Goal: Contribute content: Add original content to the website for others to see

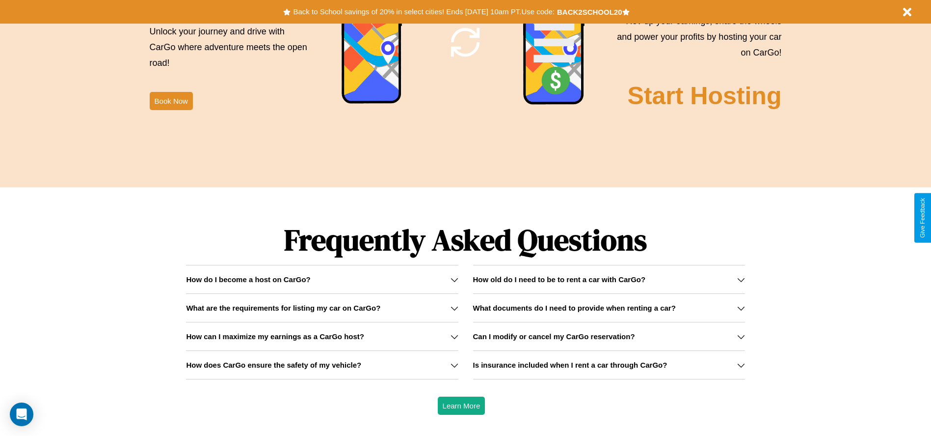
scroll to position [1409, 0]
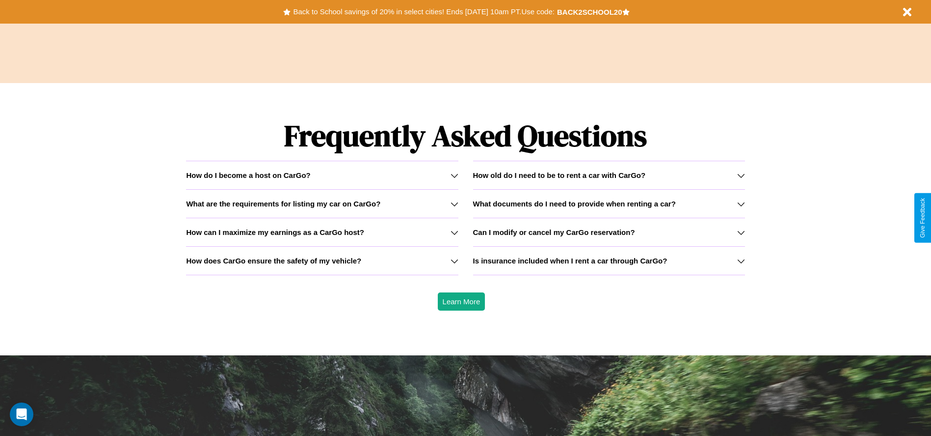
click at [322, 203] on h3 "What are the requirements for listing my car on CarGo?" at bounding box center [283, 203] width 194 height 8
click at [609, 175] on h3 "How old do I need to be to rent a car with CarGo?" at bounding box center [559, 175] width 173 height 8
click at [741, 232] on icon at bounding box center [742, 232] width 8 height 8
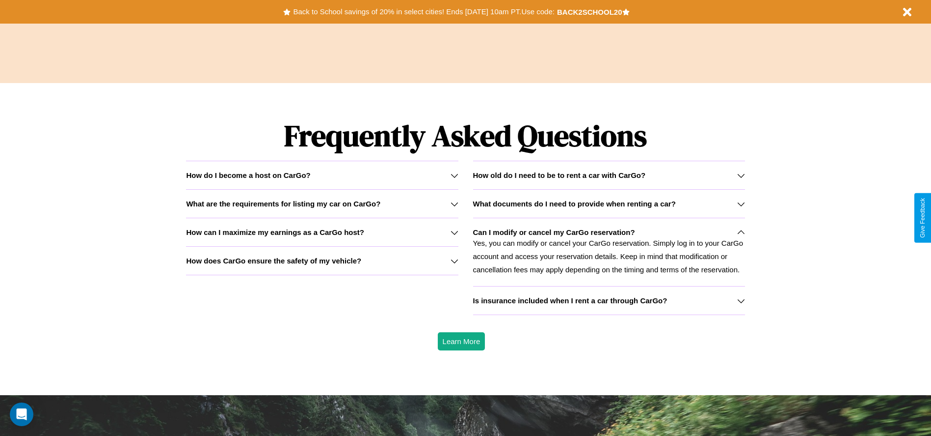
click at [454, 203] on icon at bounding box center [455, 204] width 8 height 8
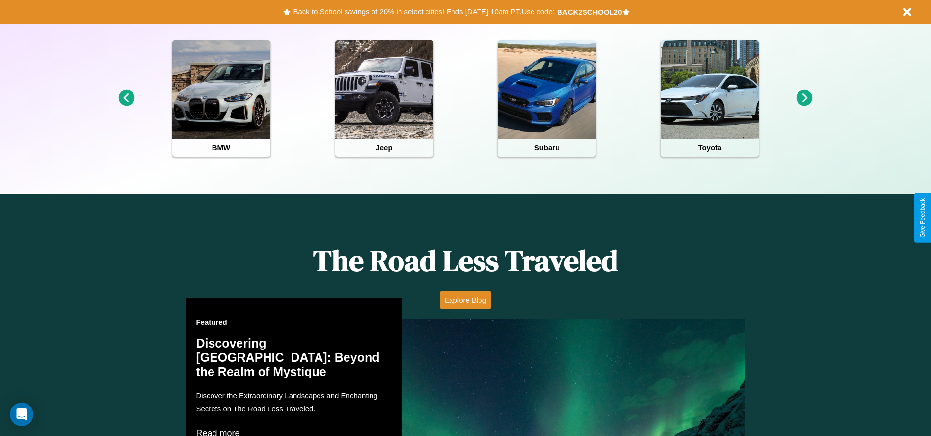
scroll to position [0, 0]
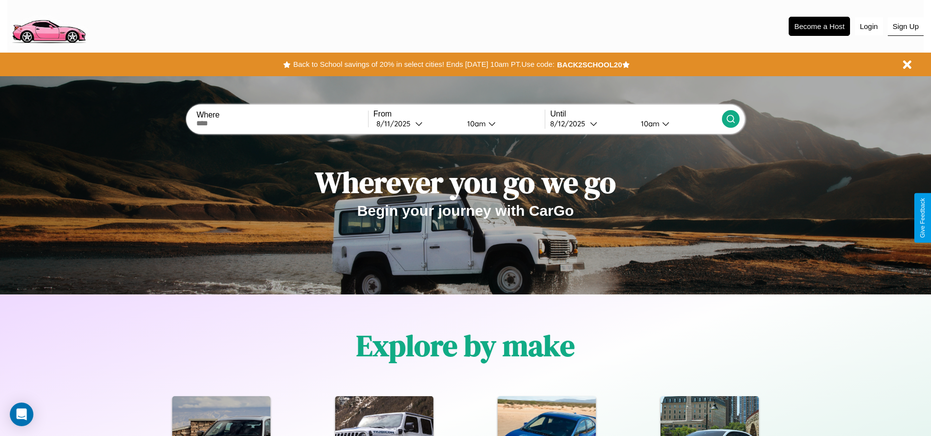
click at [906, 26] on button "Sign Up" at bounding box center [906, 26] width 36 height 19
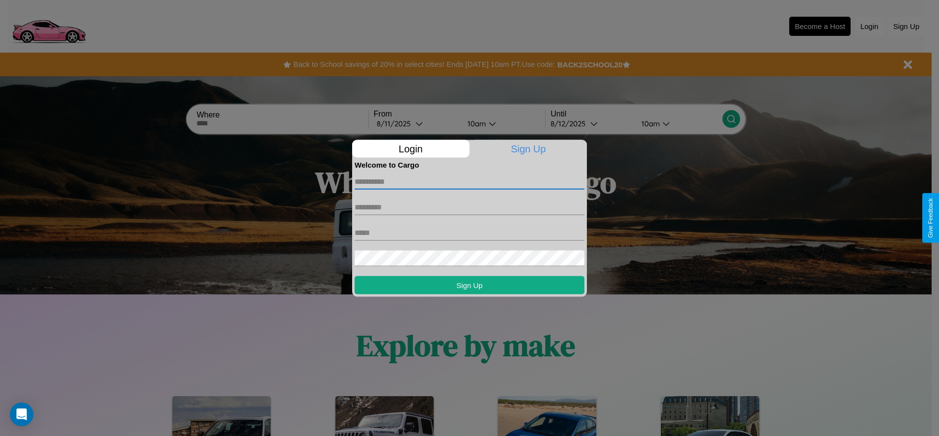
click at [469, 181] on input "text" at bounding box center [470, 181] width 230 height 16
type input "********"
click at [469, 207] on input "text" at bounding box center [470, 207] width 230 height 16
type input "******"
click at [469, 232] on input "text" at bounding box center [470, 232] width 230 height 16
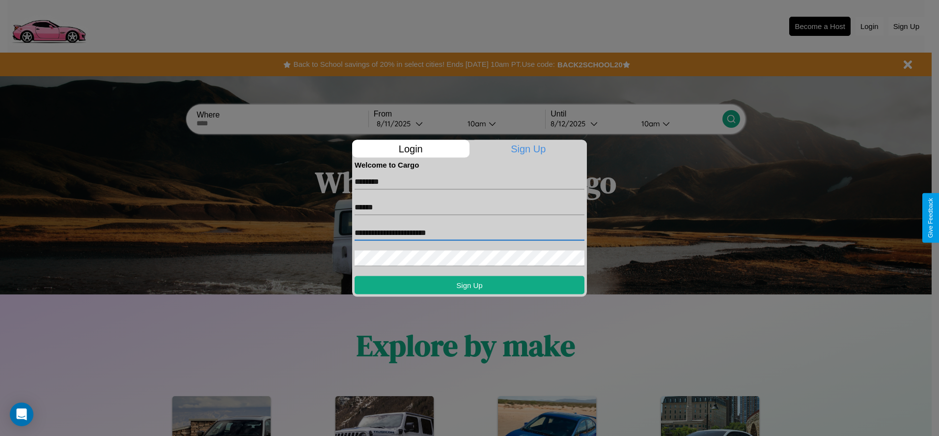
type input "**********"
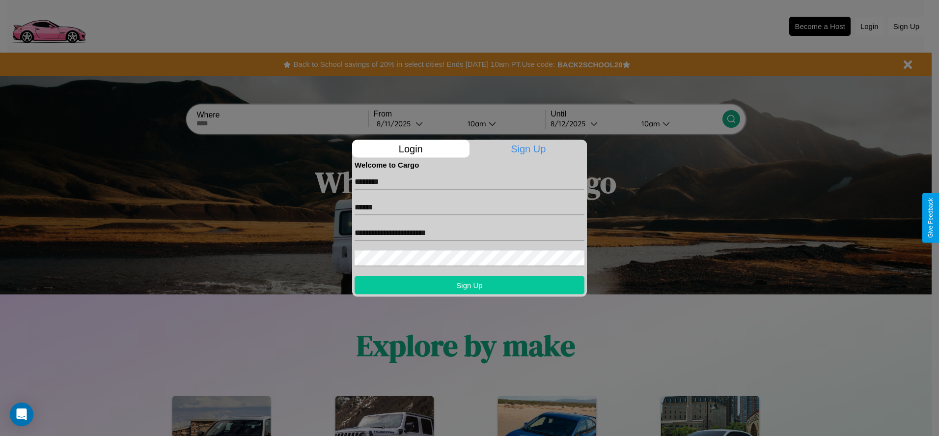
click at [469, 284] on button "Sign Up" at bounding box center [470, 284] width 230 height 18
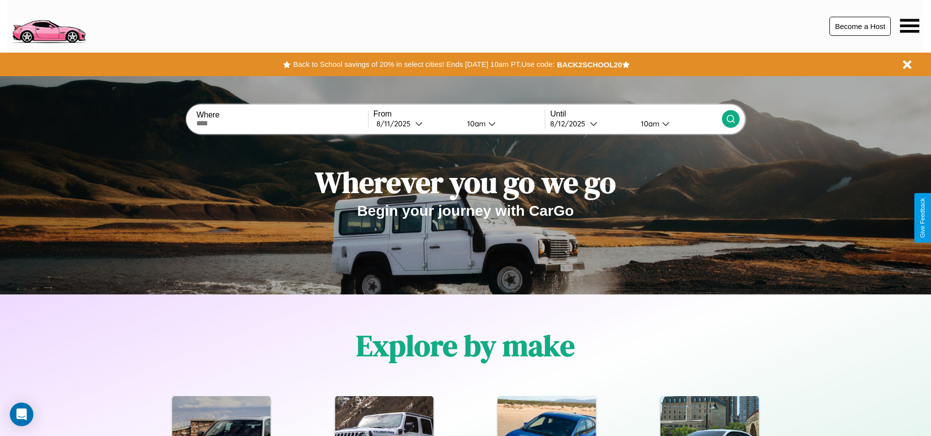
click at [860, 26] on button "Become a Host" at bounding box center [860, 26] width 61 height 19
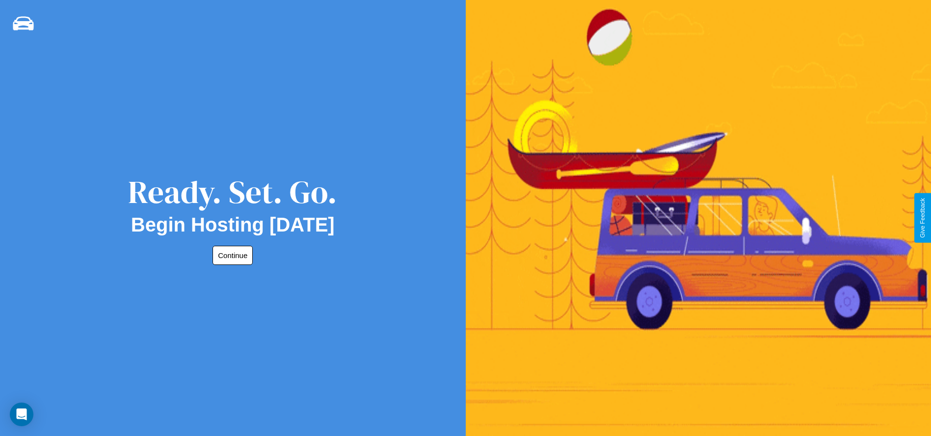
click at [231, 255] on button "Continue" at bounding box center [233, 255] width 40 height 19
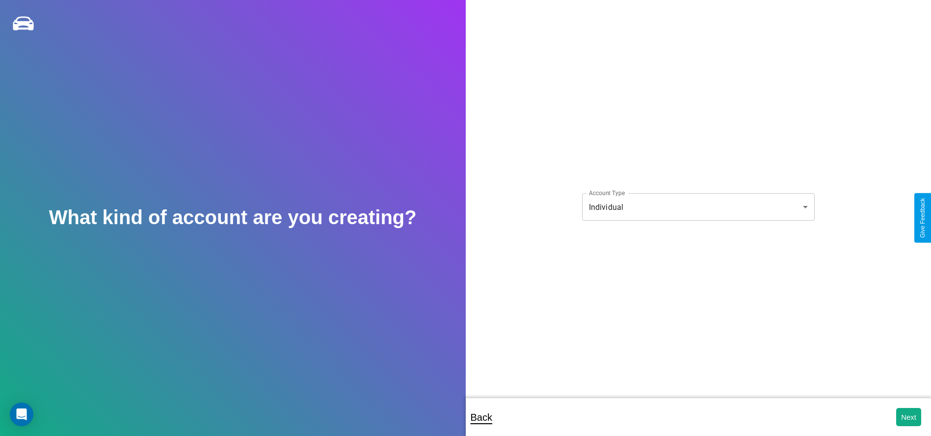
click at [698, 207] on body "**********" at bounding box center [465, 224] width 931 height 449
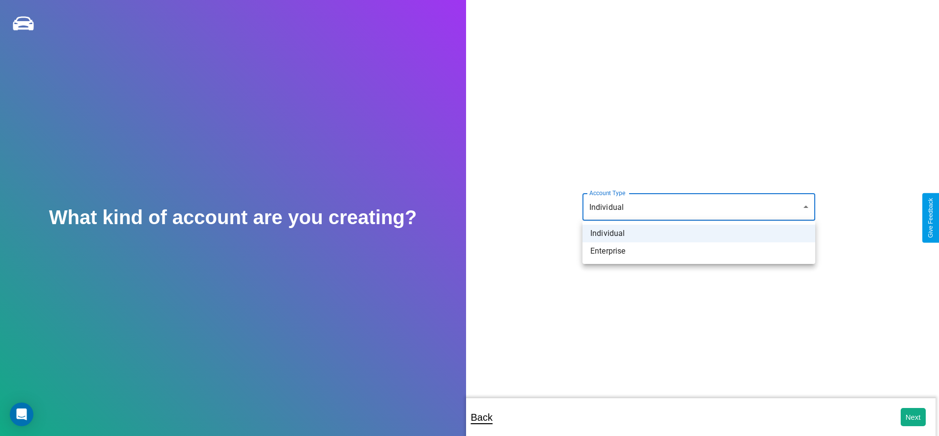
click at [699, 233] on li "Individual" at bounding box center [698, 233] width 233 height 18
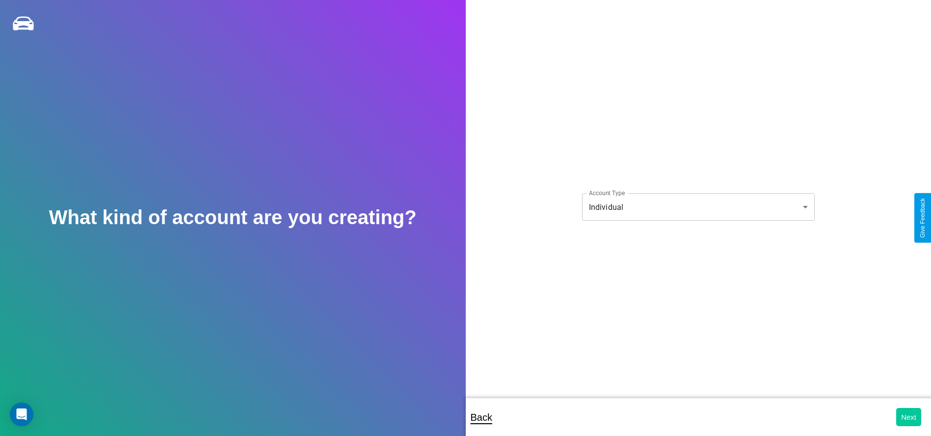
click at [909, 416] on button "Next" at bounding box center [909, 417] width 25 height 18
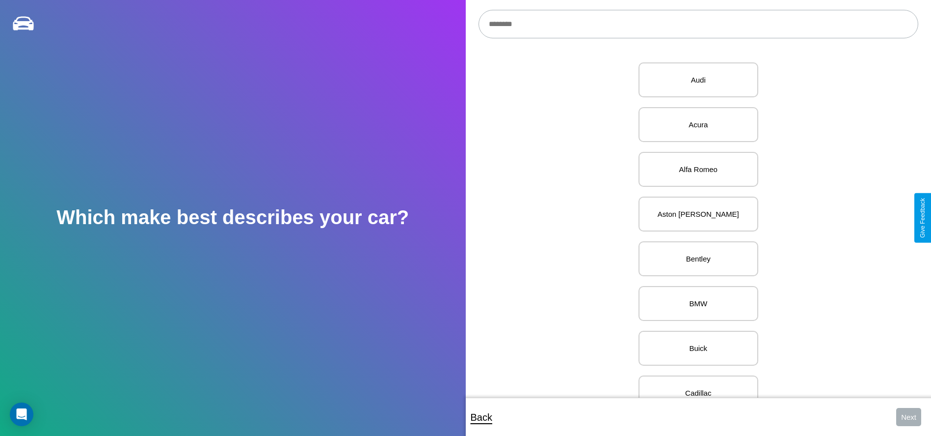
click at [698, 24] on input "text" at bounding box center [699, 24] width 440 height 28
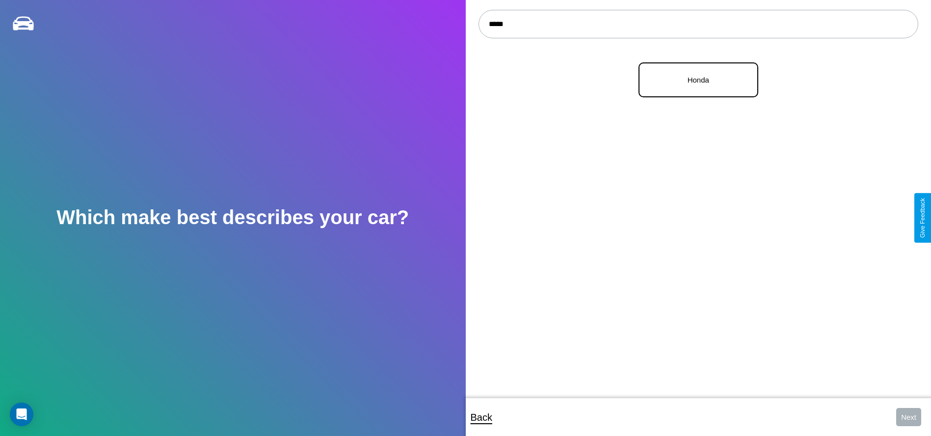
type input "*****"
click at [695, 80] on p "Honda" at bounding box center [699, 79] width 98 height 13
click at [909, 416] on button "Next" at bounding box center [909, 417] width 25 height 18
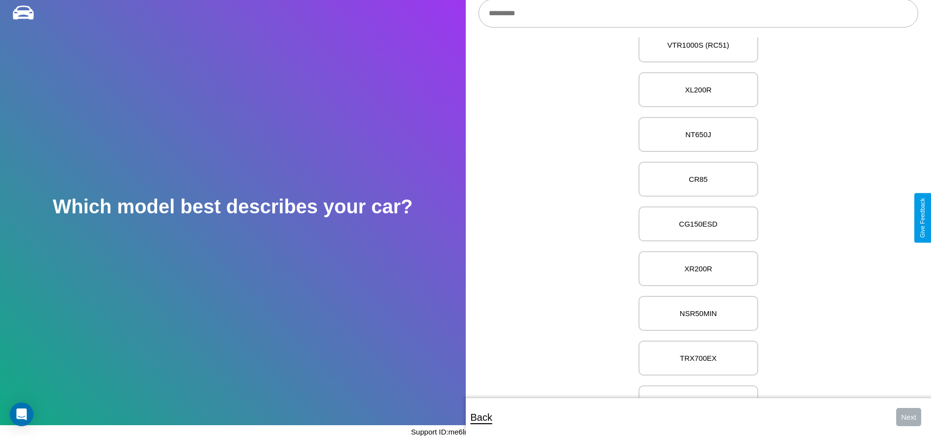
scroll to position [10419, 0]
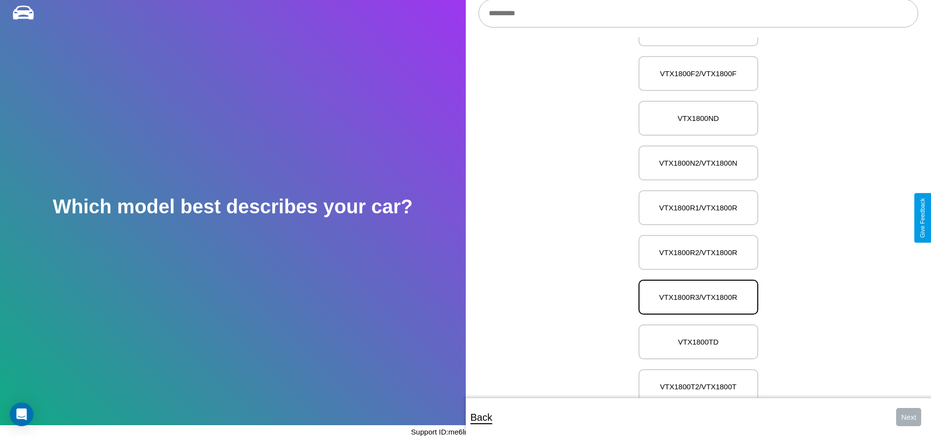
click at [695, 290] on p "VTX1800R3/VTX1800R" at bounding box center [699, 296] width 98 height 13
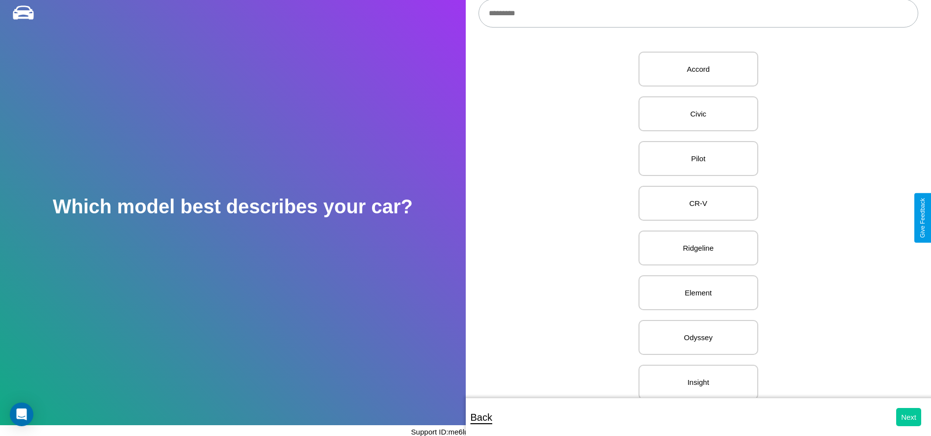
click at [909, 416] on button "Next" at bounding box center [909, 417] width 25 height 18
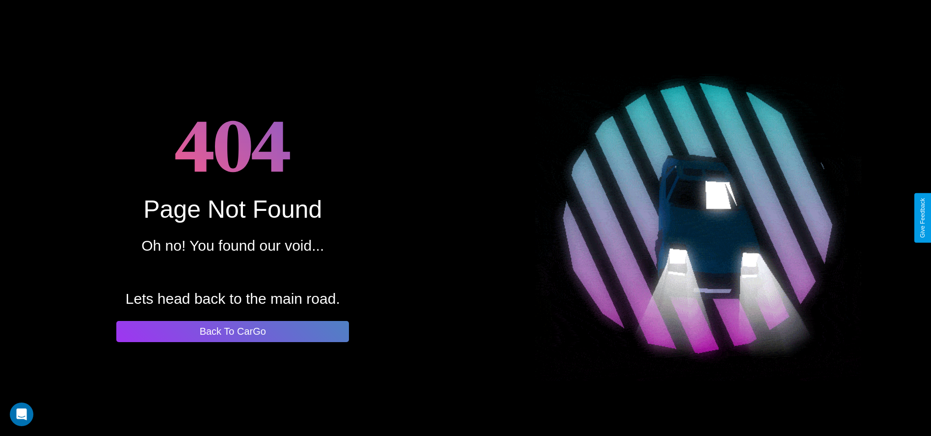
click at [233, 331] on button "Back To CarGo" at bounding box center [232, 331] width 233 height 21
